Goal: Check status: Check status

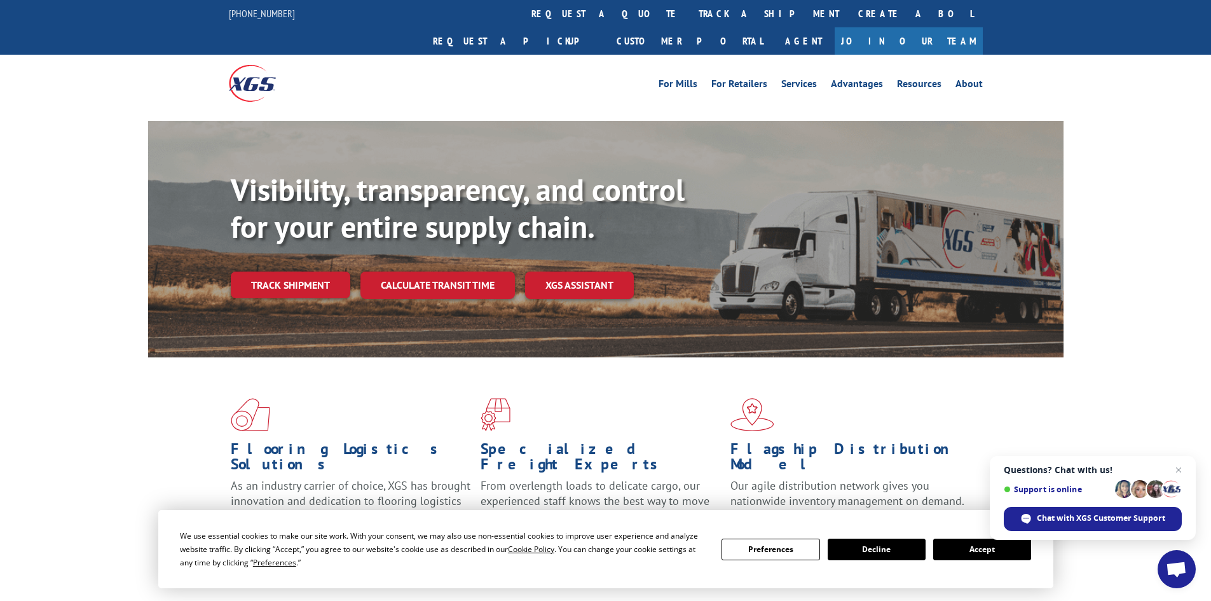
click at [689, 9] on link "track a shipment" at bounding box center [769, 13] width 160 height 27
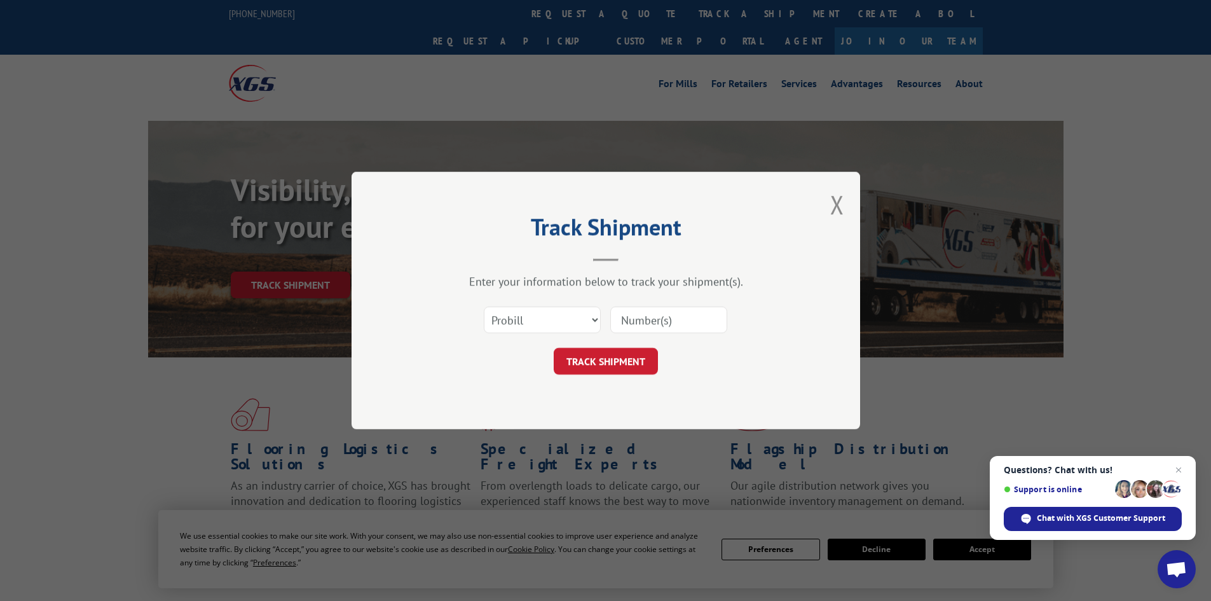
click at [660, 322] on input at bounding box center [668, 319] width 117 height 27
paste input "2871528"
type input "2871528"
click at [635, 364] on button "TRACK SHIPMENT" at bounding box center [606, 361] width 104 height 27
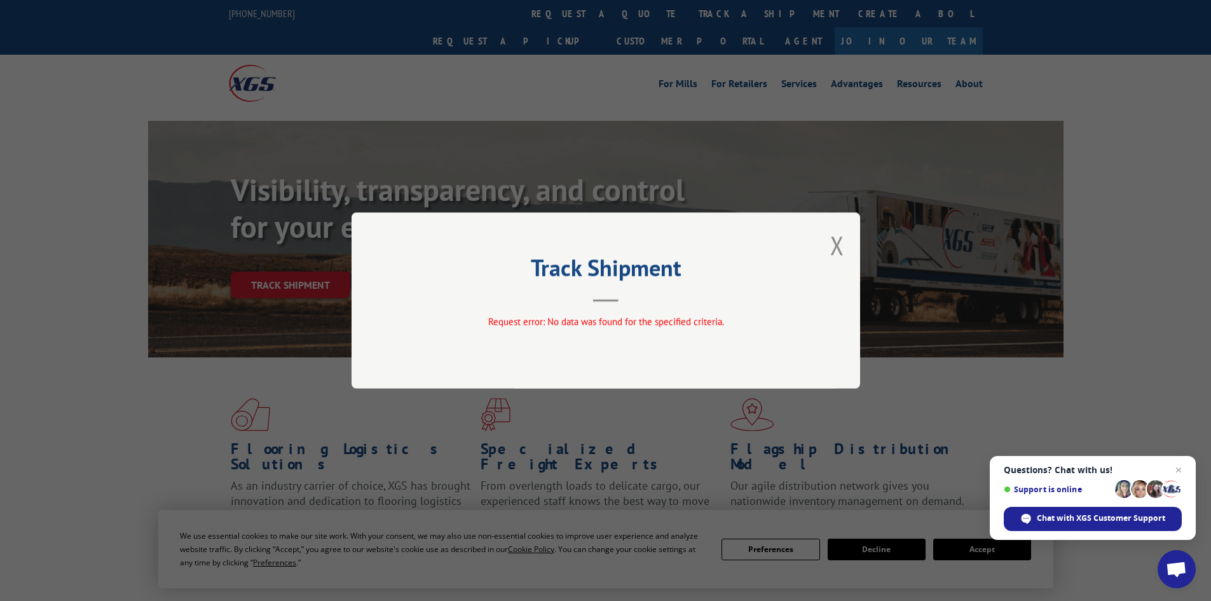
click at [839, 248] on button "Close modal" at bounding box center [837, 245] width 14 height 34
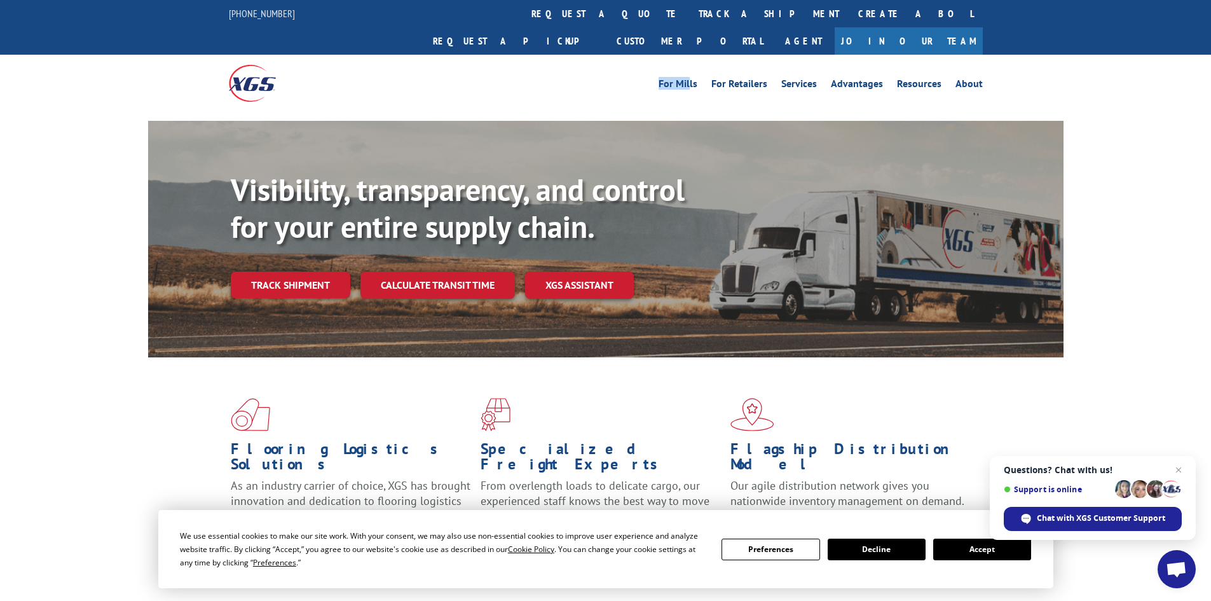
drag, startPoint x: 681, startPoint y: 36, endPoint x: 655, endPoint y: 48, distance: 29.0
click at [646, 55] on div "For [PERSON_NAME] For Retailers Services Advantages Resources About For [PERSON…" at bounding box center [606, 83] width 754 height 57
click at [689, 17] on link "track a shipment" at bounding box center [769, 13] width 160 height 27
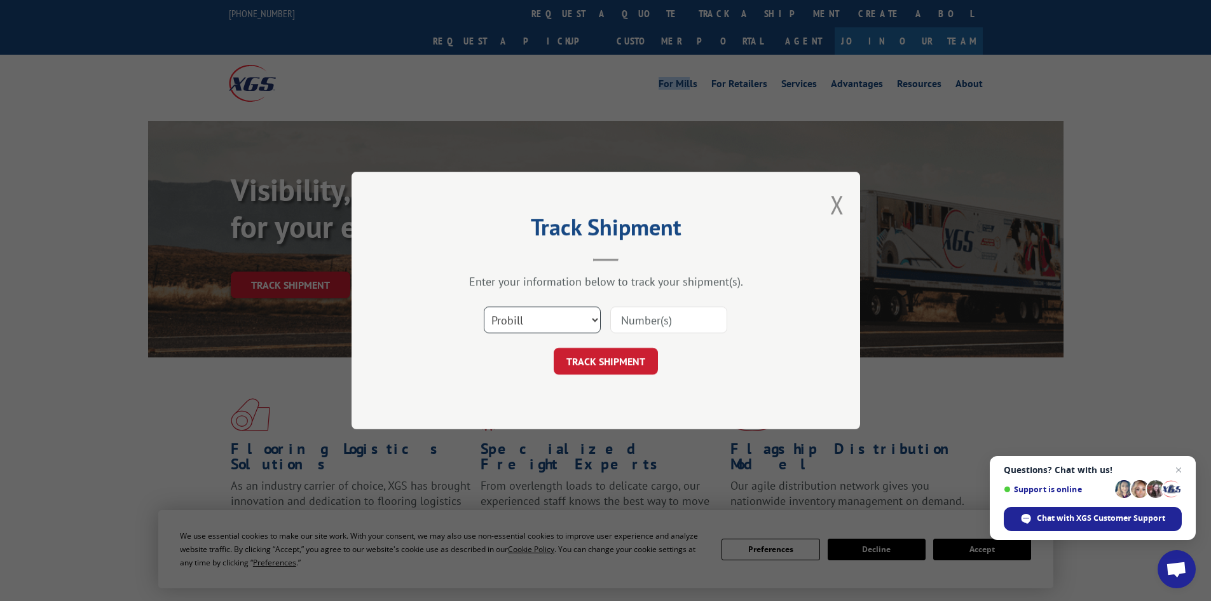
click at [597, 323] on select "Select category... Probill BOL PO" at bounding box center [542, 319] width 117 height 27
click at [484, 306] on select "Select category... Probill BOL PO" at bounding box center [542, 319] width 117 height 27
click at [588, 318] on select "Select category... Probill BOL PO" at bounding box center [542, 319] width 117 height 27
select select "bol"
click at [484, 306] on select "Select category... Probill BOL PO" at bounding box center [542, 319] width 117 height 27
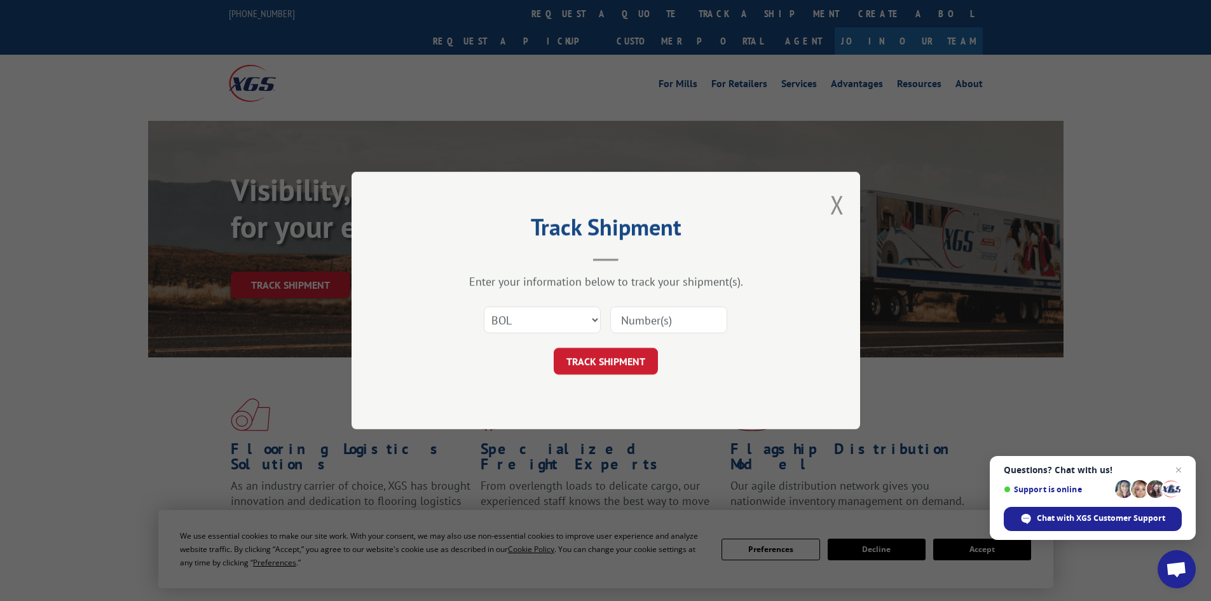
click at [645, 310] on input at bounding box center [668, 319] width 117 height 27
paste input "2871528"
type input "2871528"
click at [620, 355] on button "TRACK SHIPMENT" at bounding box center [606, 361] width 104 height 27
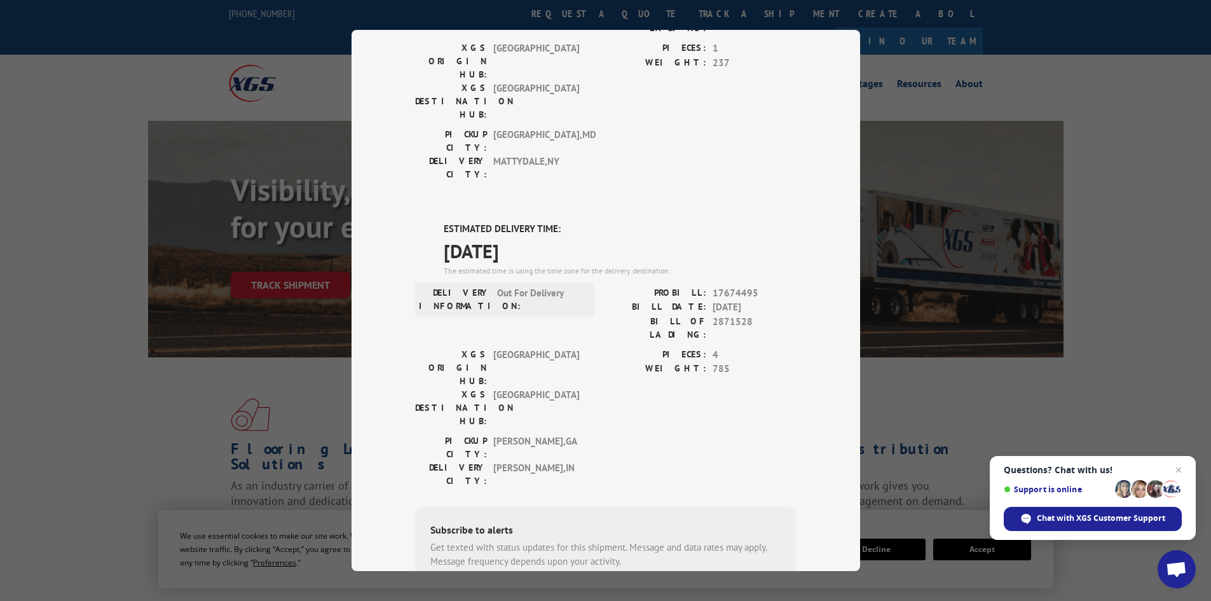
scroll to position [239, 0]
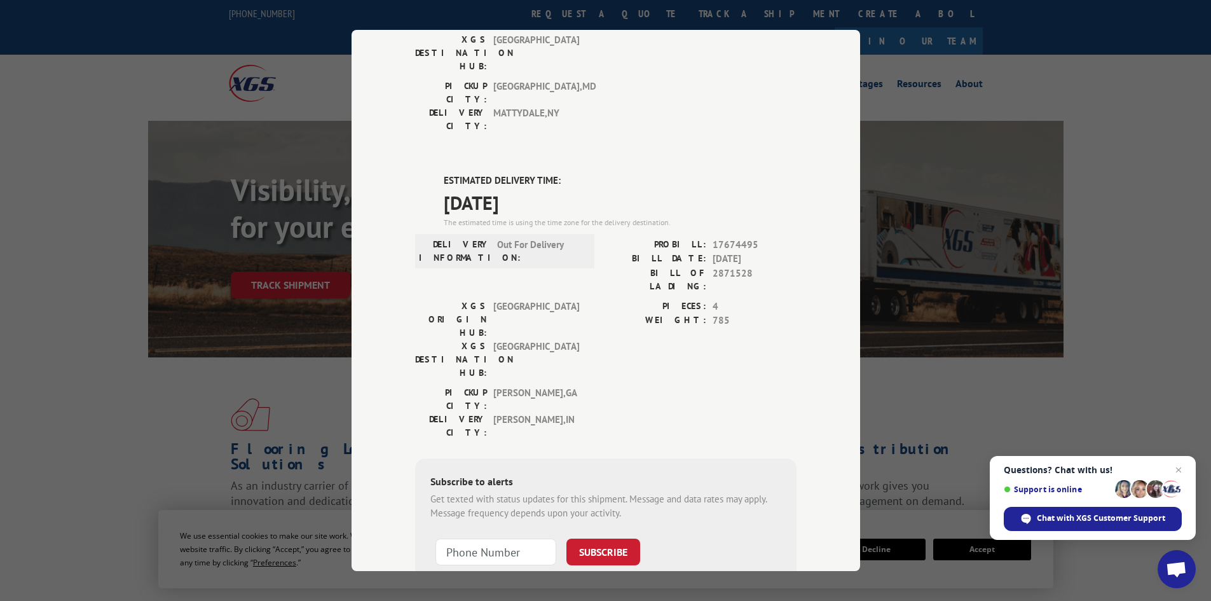
click at [1110, 74] on div "Track Shipment DELIVERED DELIVERY INFORMATION: [DATE] 12:07 pm [PERSON_NAME]: 1…" at bounding box center [605, 300] width 1211 height 601
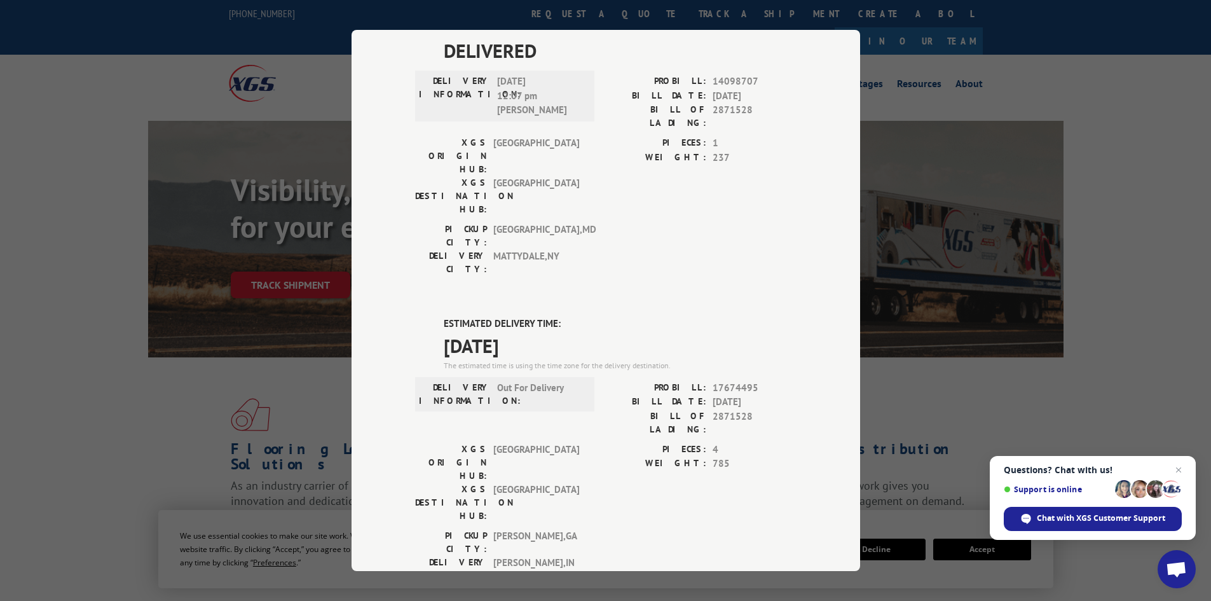
scroll to position [0, 0]
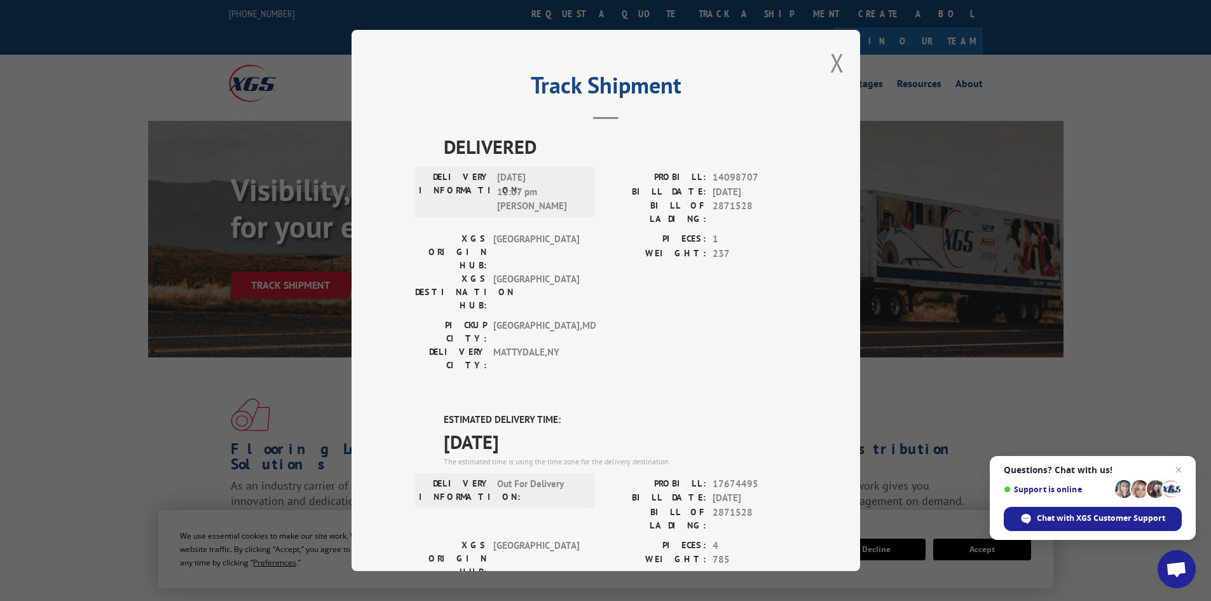
click at [830, 58] on button "Close modal" at bounding box center [837, 63] width 14 height 34
